Goal: Task Accomplishment & Management: Use online tool/utility

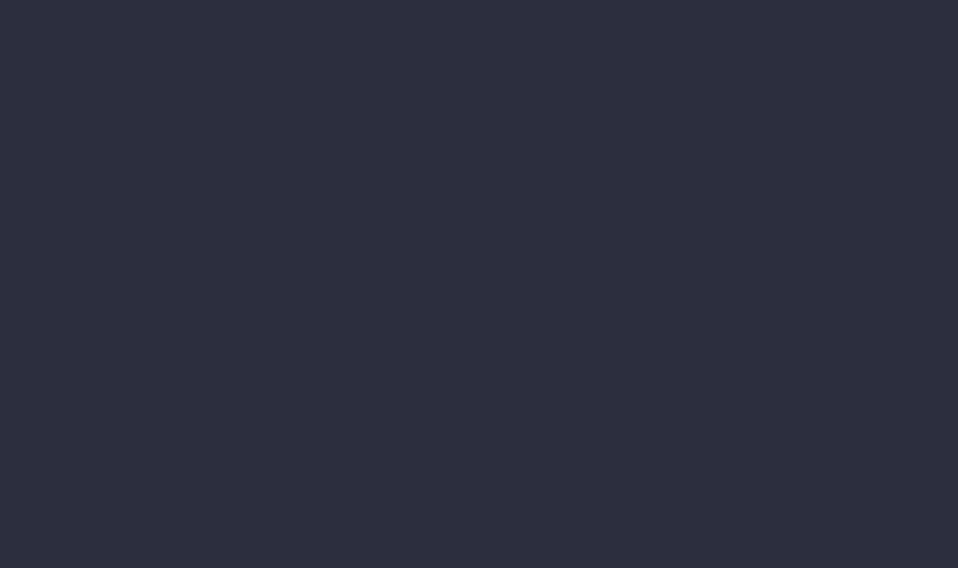
type input "[DATE] - [DATE]"
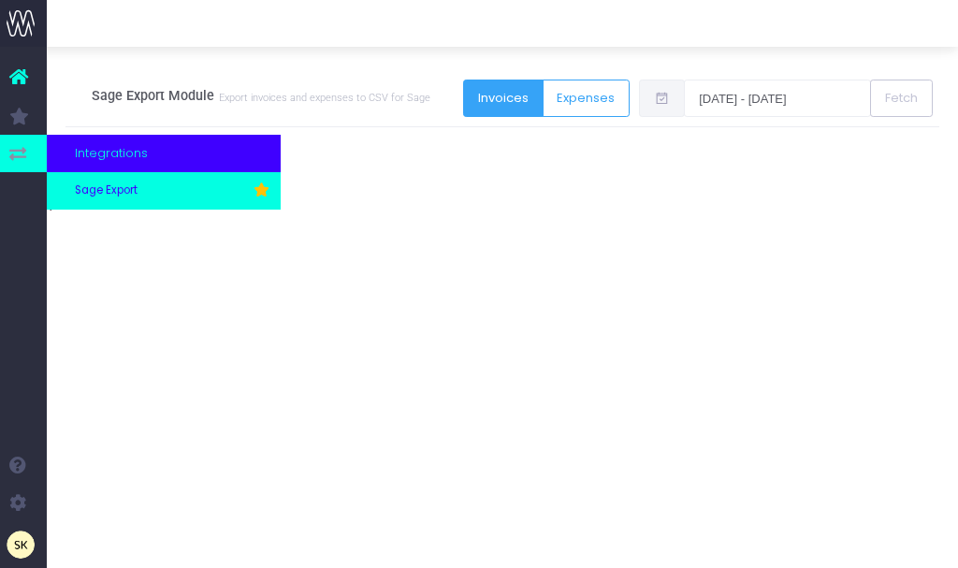
click at [86, 185] on span "Sage Export" at bounding box center [106, 190] width 63 height 17
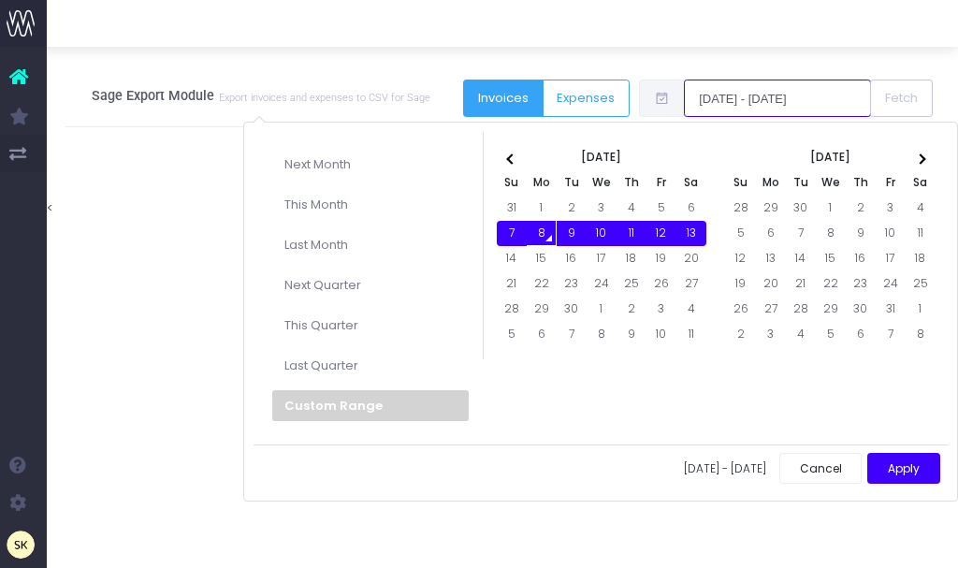
click at [741, 94] on input "[DATE] - [DATE]" at bounding box center [777, 98] width 187 height 37
click at [507, 155] on th at bounding box center [512, 157] width 30 height 25
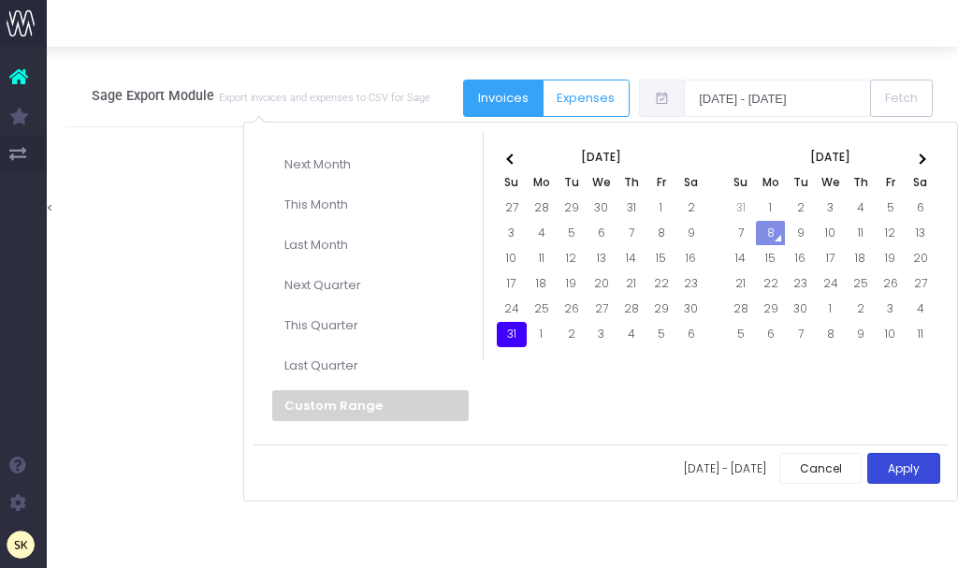
click at [895, 470] on button "Apply" at bounding box center [903, 468] width 73 height 31
type input "[DATE] - [DATE]"
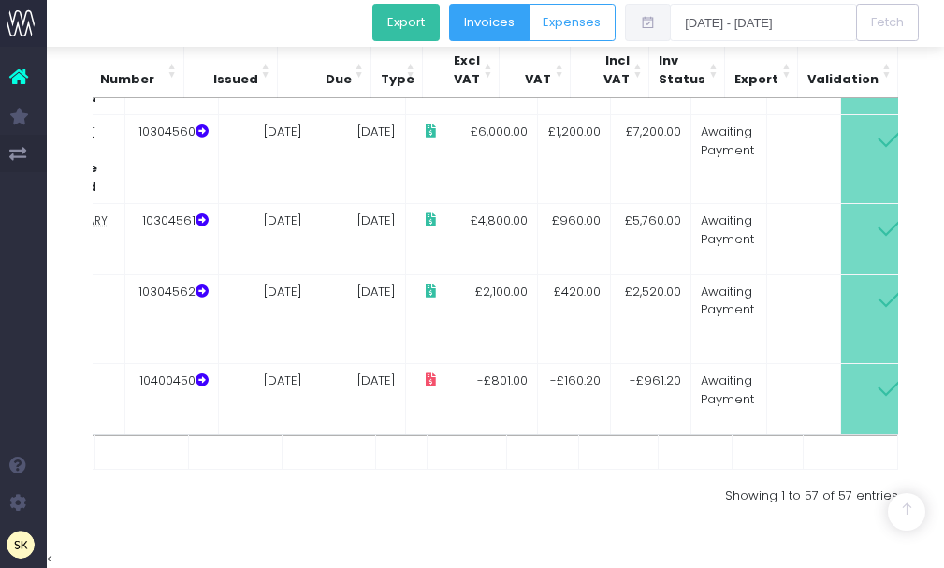
scroll to position [4876, 0]
click at [397, 20] on button "Export" at bounding box center [405, 22] width 67 height 37
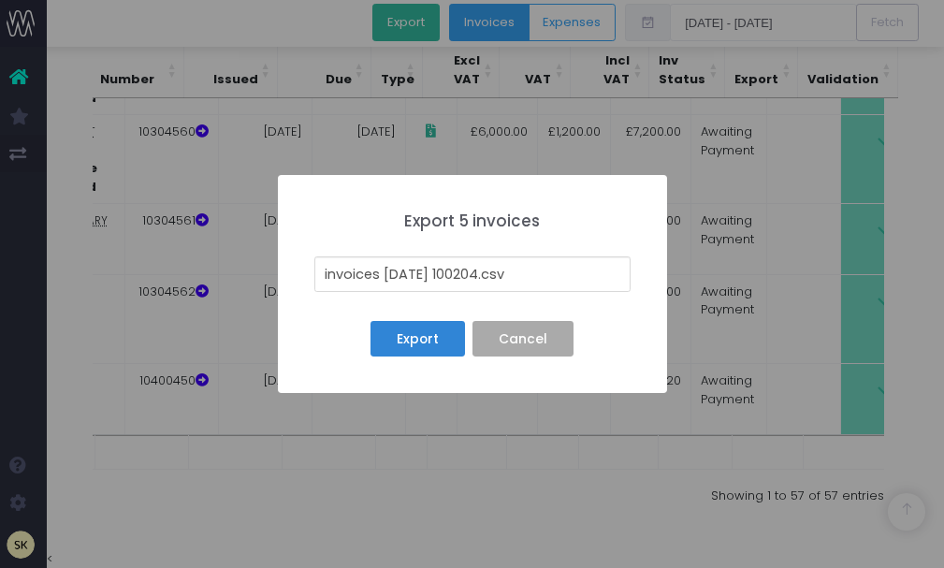
click at [500, 275] on input "invoices [DATE] 100204.csv" at bounding box center [472, 274] width 316 height 36
type input "[DATE] _ Batch_ E.csv"
click at [413, 339] on button "Export" at bounding box center [417, 339] width 94 height 36
